Goal: Use online tool/utility: Utilize a website feature to perform a specific function

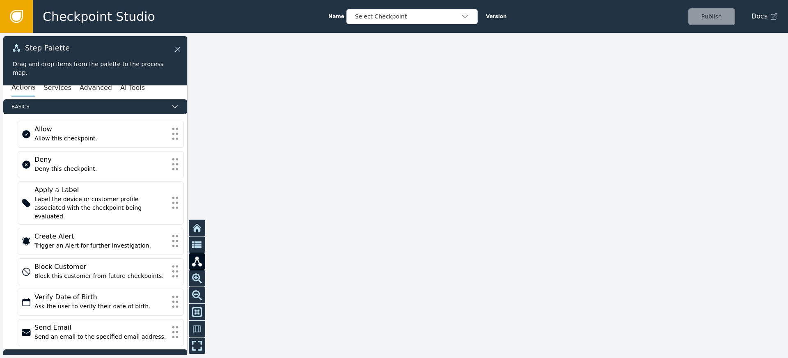
click at [175, 49] on icon at bounding box center [177, 49] width 9 height 9
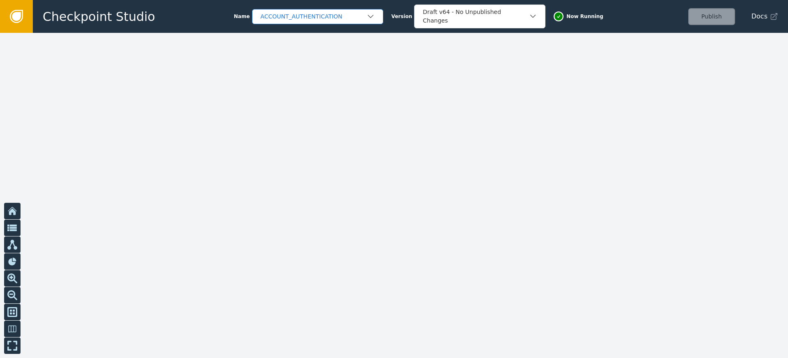
click at [386, 14] on div "Name ACCOUNT_AUTHENTICATION Version Draft v64 - No Unpublished Changes Now Runn…" at bounding box center [418, 17] width 369 height 24
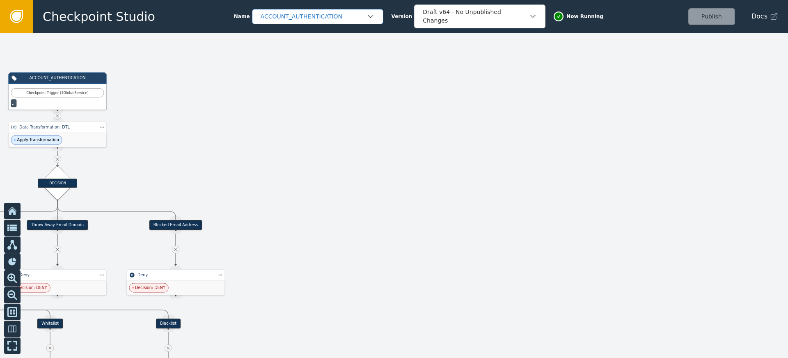
click at [332, 16] on div "ACCOUNT_AUTHENTICATION" at bounding box center [314, 16] width 106 height 9
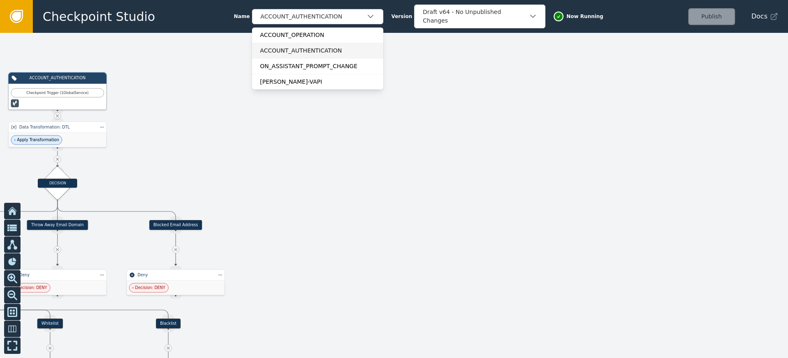
click at [305, 38] on div "ACCOUNT_OPERATION" at bounding box center [317, 35] width 115 height 9
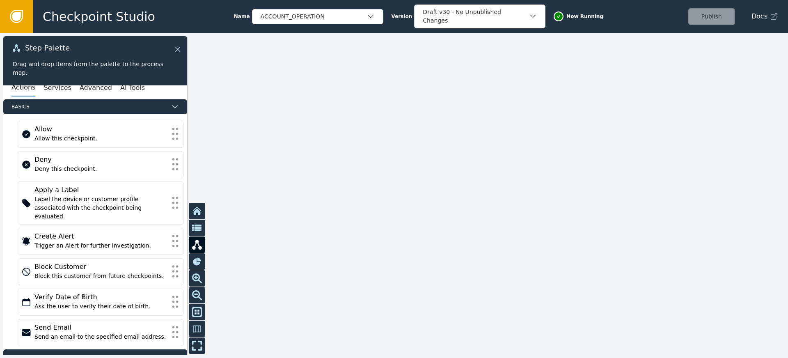
click at [176, 49] on icon at bounding box center [177, 49] width 9 height 9
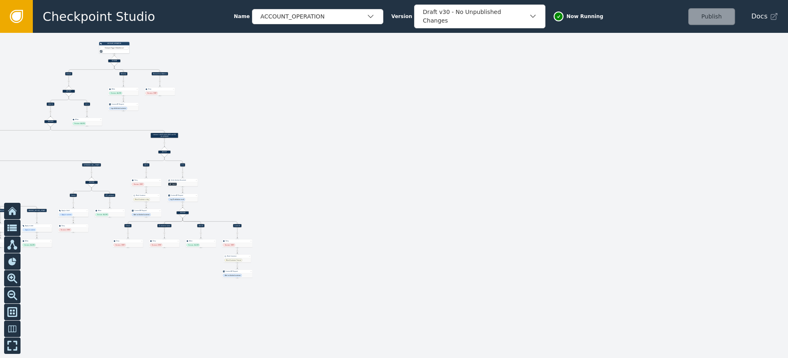
drag, startPoint x: 279, startPoint y: 172, endPoint x: 454, endPoint y: 98, distance: 190.4
click at [458, 96] on div at bounding box center [394, 195] width 788 height 325
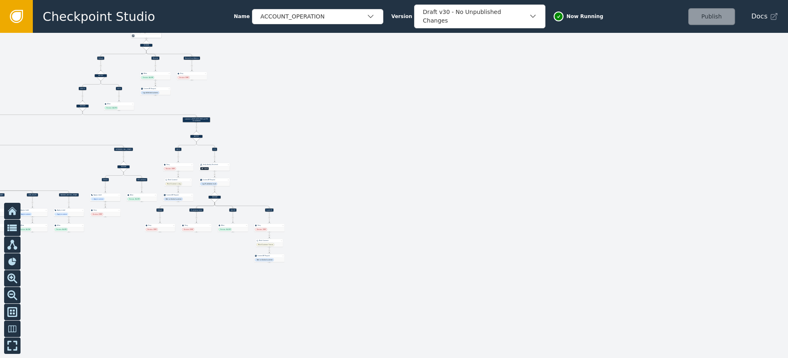
drag, startPoint x: 289, startPoint y: 161, endPoint x: 329, endPoint y: 155, distance: 41.0
click at [330, 156] on div at bounding box center [394, 195] width 788 height 325
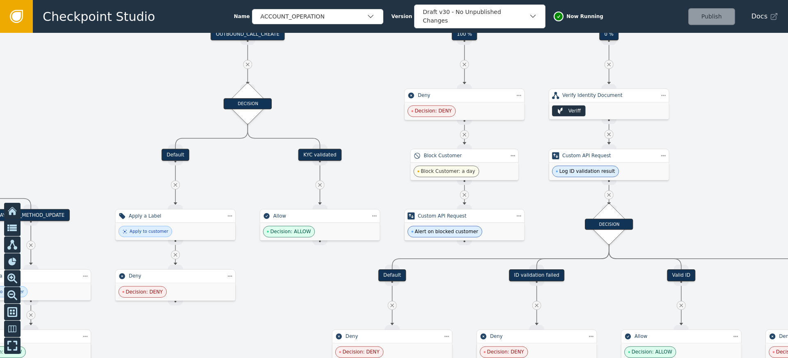
drag, startPoint x: 256, startPoint y: 145, endPoint x: 315, endPoint y: 95, distance: 77.8
click at [335, 74] on div at bounding box center [394, 195] width 788 height 325
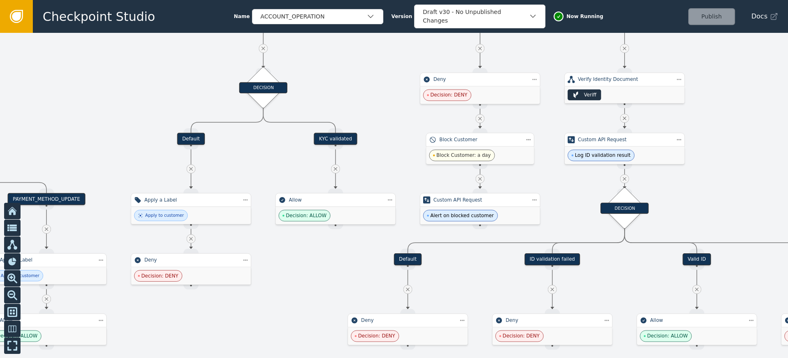
click at [326, 136] on div "KYC validated" at bounding box center [335, 139] width 43 height 12
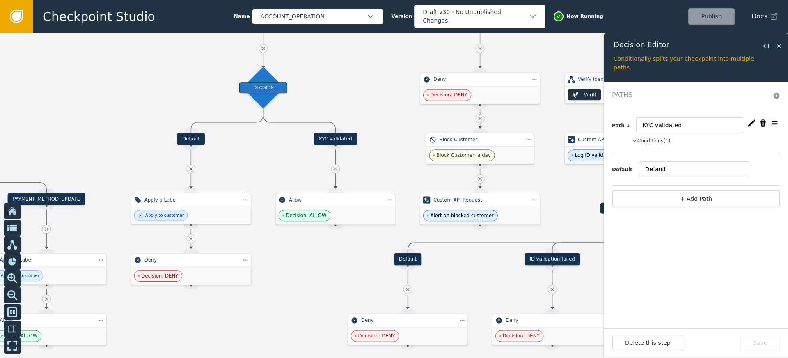
click at [665, 141] on button "Conditions (1)" at bounding box center [651, 140] width 39 height 7
drag, startPoint x: 771, startPoint y: 151, endPoint x: 715, endPoint y: 152, distance: 56.7
click at [715, 152] on li "customer.labels contains auth-kyc-id-validated" at bounding box center [706, 153] width 149 height 10
copy span "auth-kyc-id-validated"
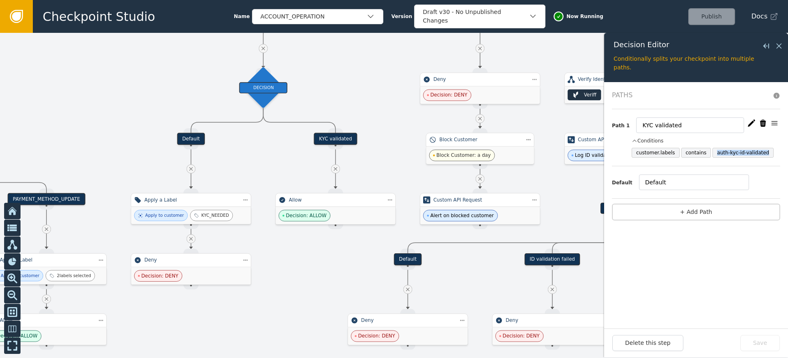
drag, startPoint x: 781, startPoint y: 46, endPoint x: 762, endPoint y: 44, distance: 18.6
click at [781, 46] on icon at bounding box center [779, 45] width 9 height 9
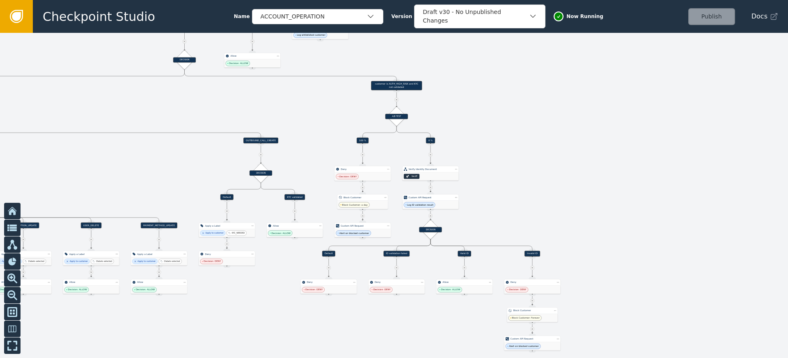
drag, startPoint x: 569, startPoint y: 83, endPoint x: 521, endPoint y: 167, distance: 96.7
click at [521, 167] on div at bounding box center [394, 195] width 788 height 325
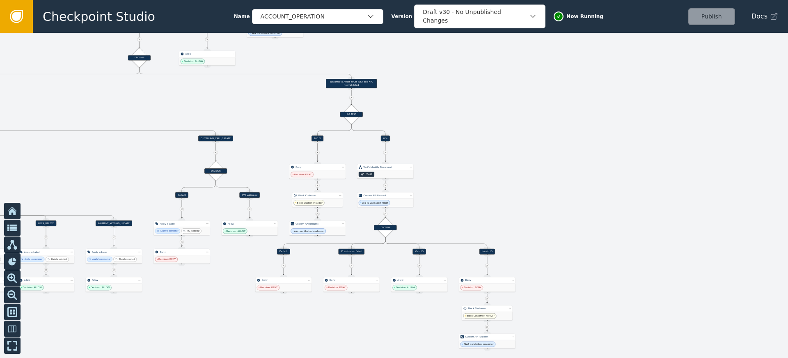
drag, startPoint x: 521, startPoint y: 167, endPoint x: 457, endPoint y: 165, distance: 63.7
click at [459, 167] on div at bounding box center [394, 195] width 788 height 325
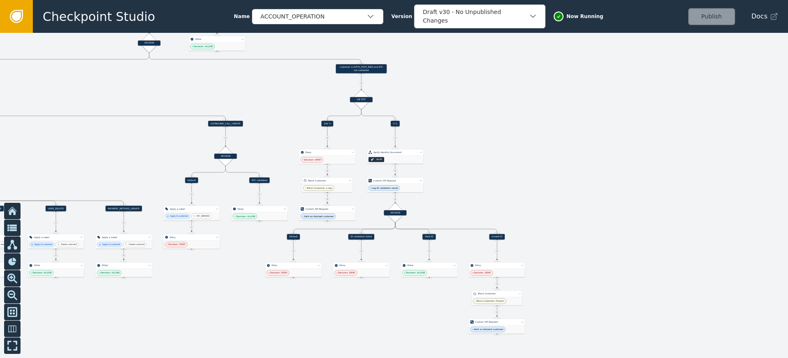
drag, startPoint x: 482, startPoint y: 140, endPoint x: 493, endPoint y: 130, distance: 15.5
click at [493, 130] on div at bounding box center [394, 195] width 788 height 325
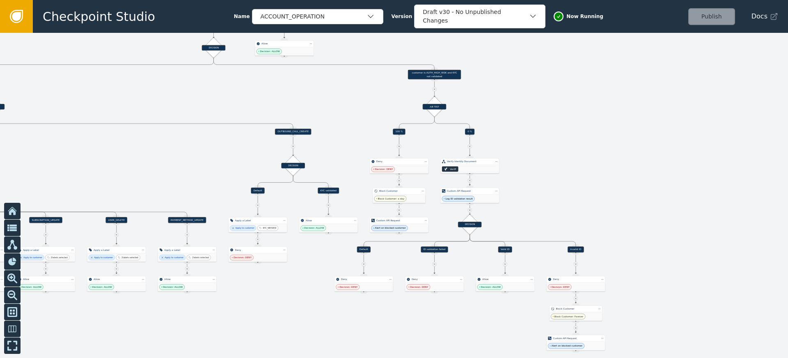
drag, startPoint x: 531, startPoint y: 138, endPoint x: 625, endPoint y: 141, distance: 94.1
click at [624, 141] on div at bounding box center [394, 195] width 788 height 325
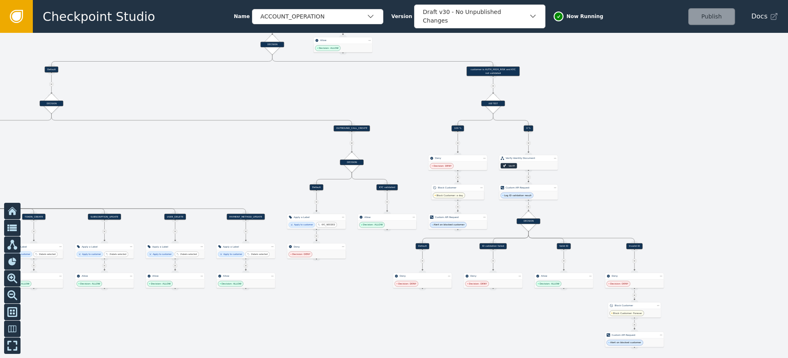
drag, startPoint x: 624, startPoint y: 155, endPoint x: 663, endPoint y: 137, distance: 43.4
click at [663, 137] on div at bounding box center [394, 195] width 788 height 325
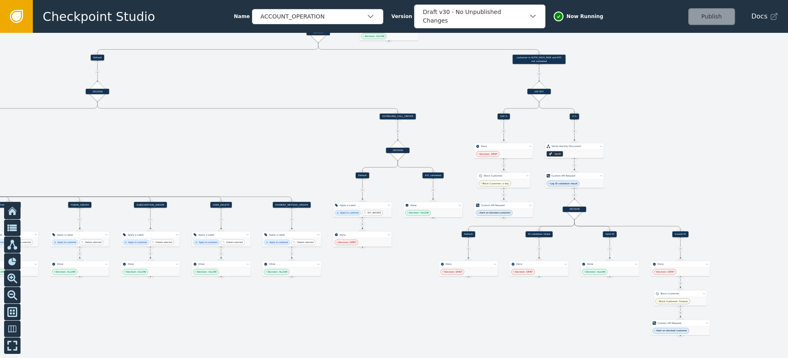
drag, startPoint x: 227, startPoint y: 73, endPoint x: 321, endPoint y: 118, distance: 103.9
click at [321, 118] on div at bounding box center [394, 195] width 788 height 325
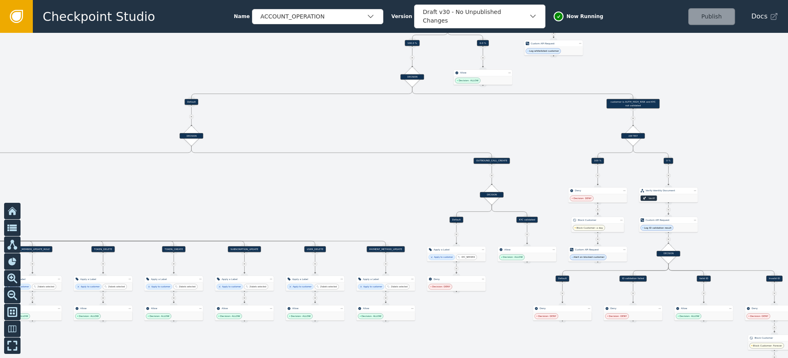
drag, startPoint x: 275, startPoint y: 120, endPoint x: 368, endPoint y: 121, distance: 93.6
click at [368, 121] on div at bounding box center [394, 195] width 788 height 325
